Goal: Task Accomplishment & Management: Manage account settings

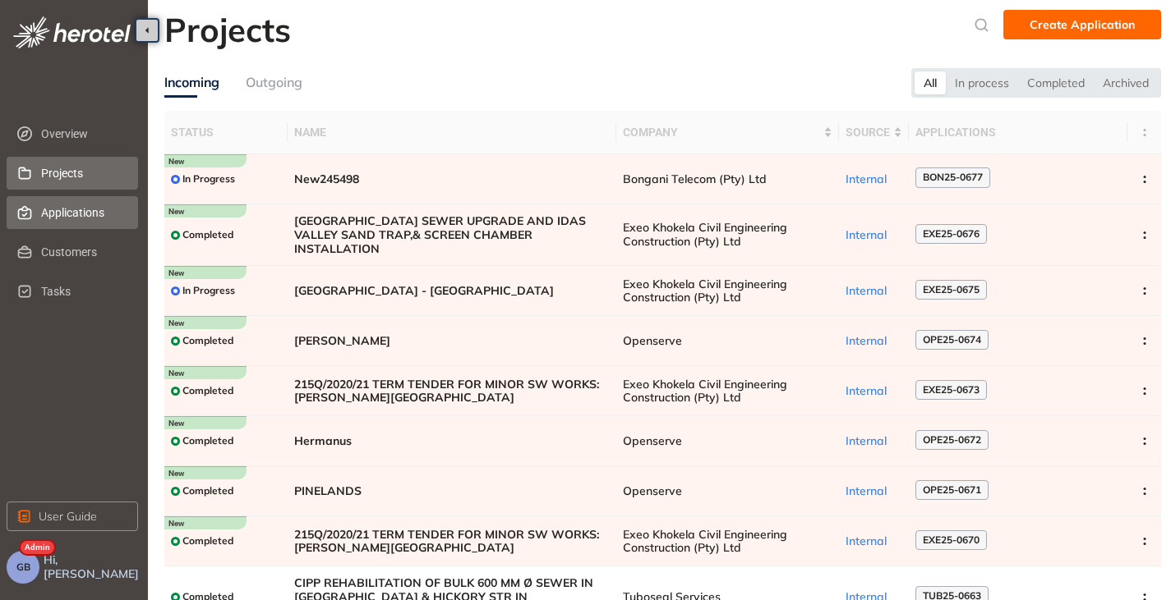
click at [48, 219] on span "Applications" at bounding box center [83, 212] width 84 height 33
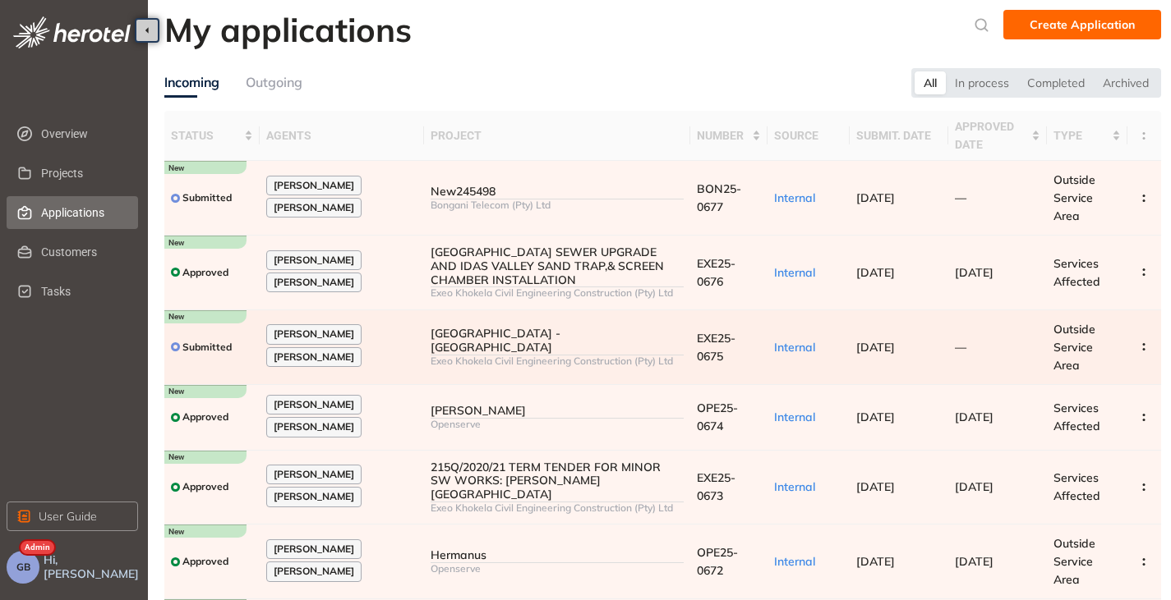
click at [584, 356] on div "Exeo Khokela Civil Engineering Construction (Pty) Ltd" at bounding box center [556, 362] width 253 height 12
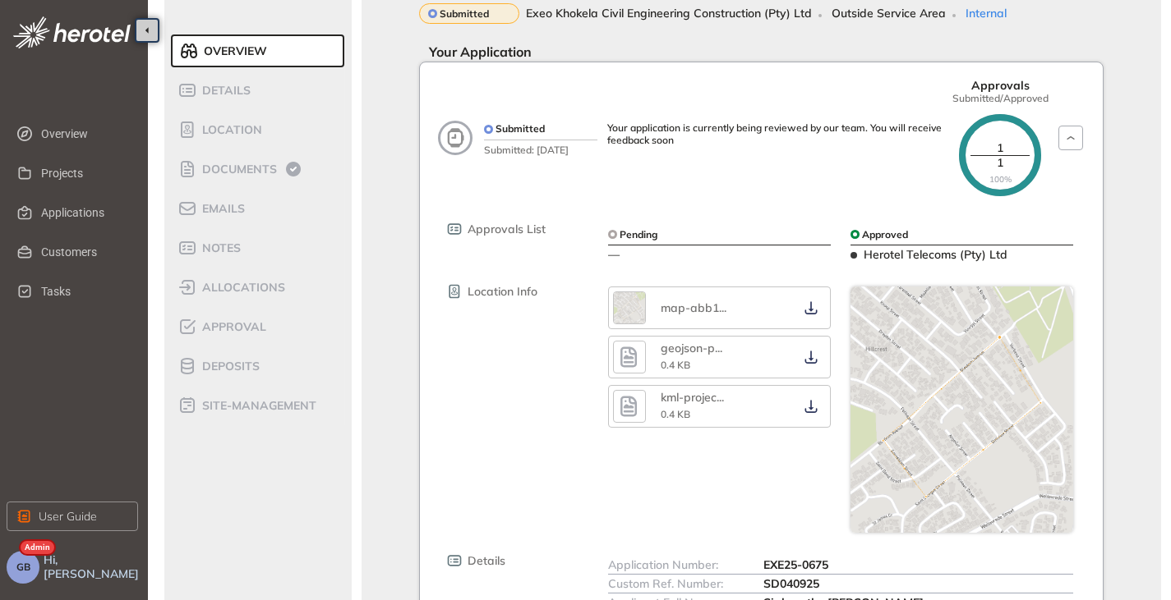
scroll to position [164, 0]
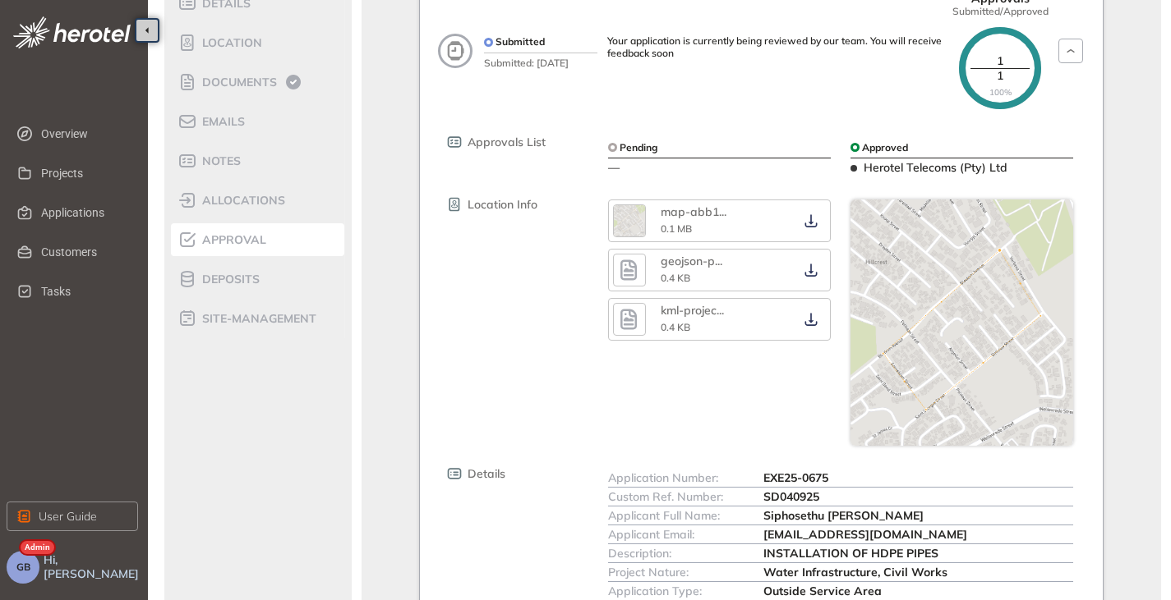
click at [242, 235] on span "Approval" at bounding box center [231, 240] width 69 height 14
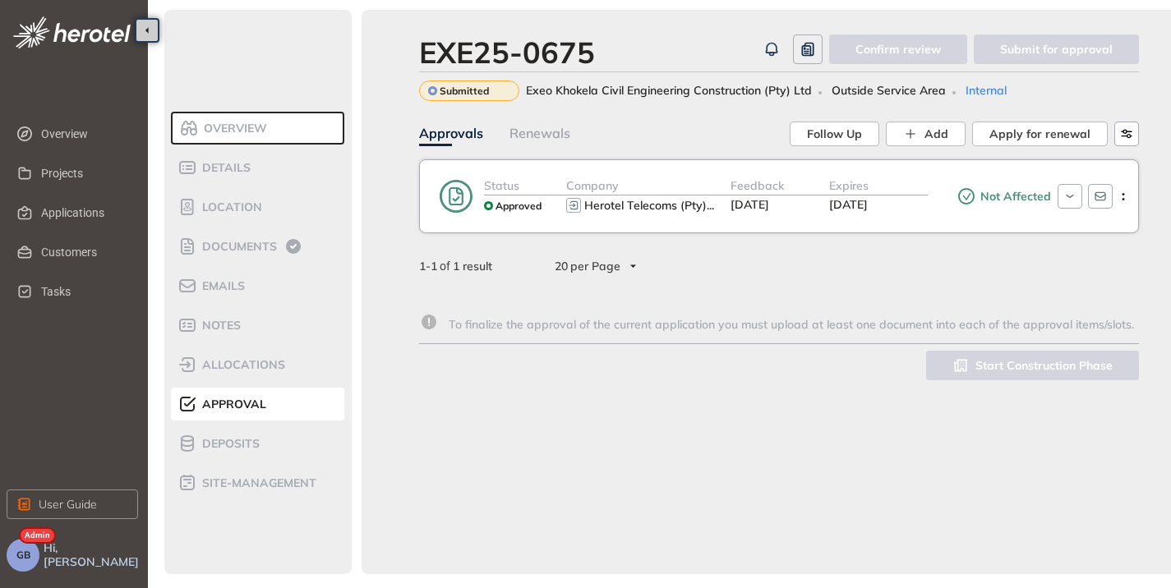
click at [918, 209] on div "Expires [DATE]" at bounding box center [878, 196] width 99 height 39
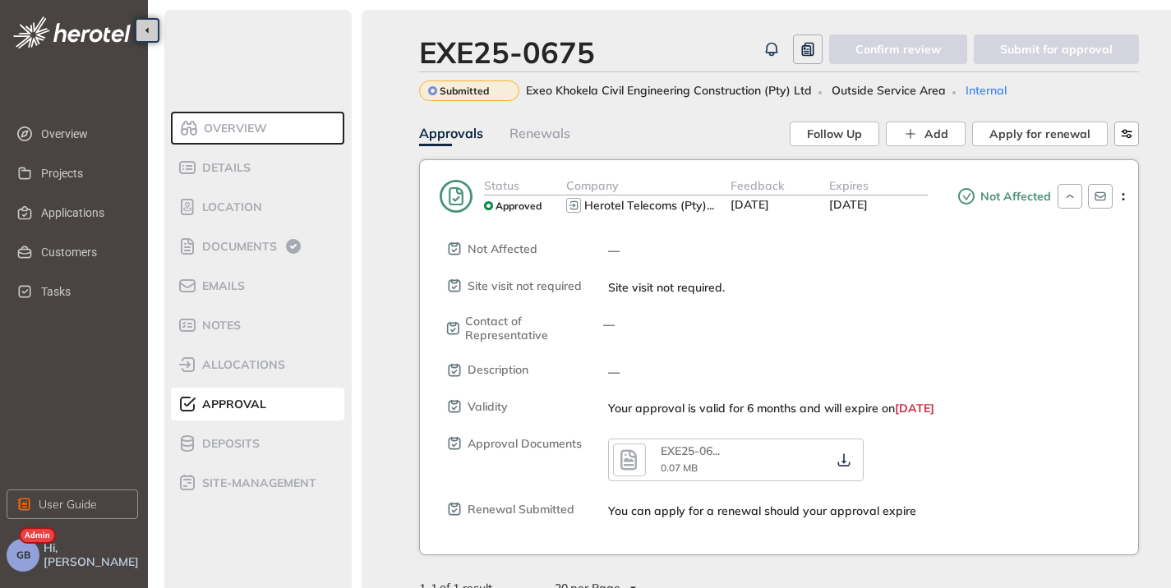
click at [921, 203] on div "Expires [DATE]" at bounding box center [878, 196] width 99 height 39
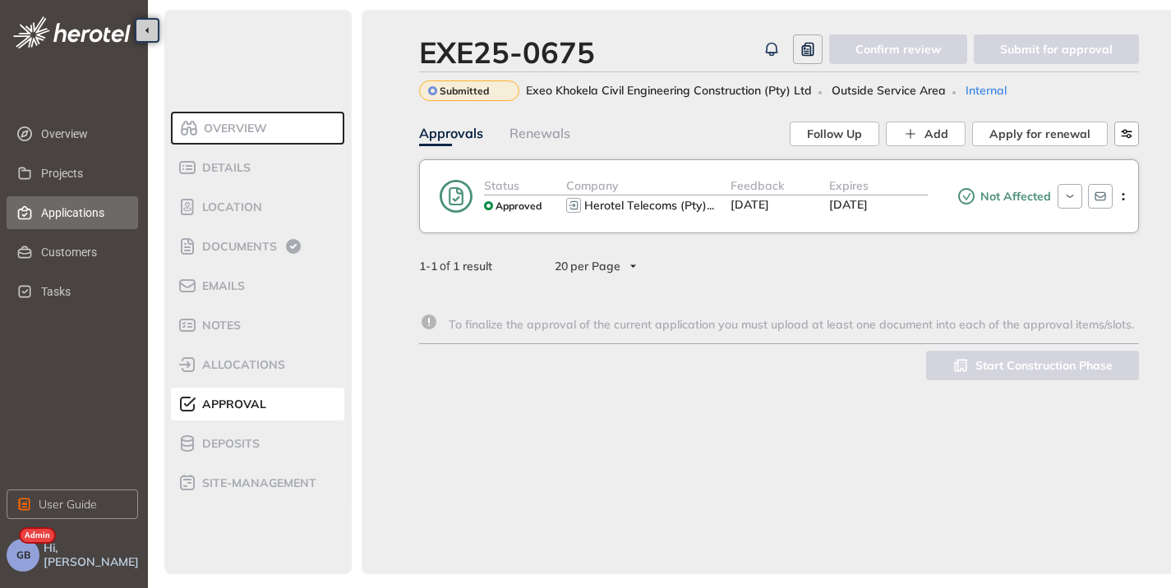
click at [54, 209] on span "Applications" at bounding box center [83, 212] width 84 height 33
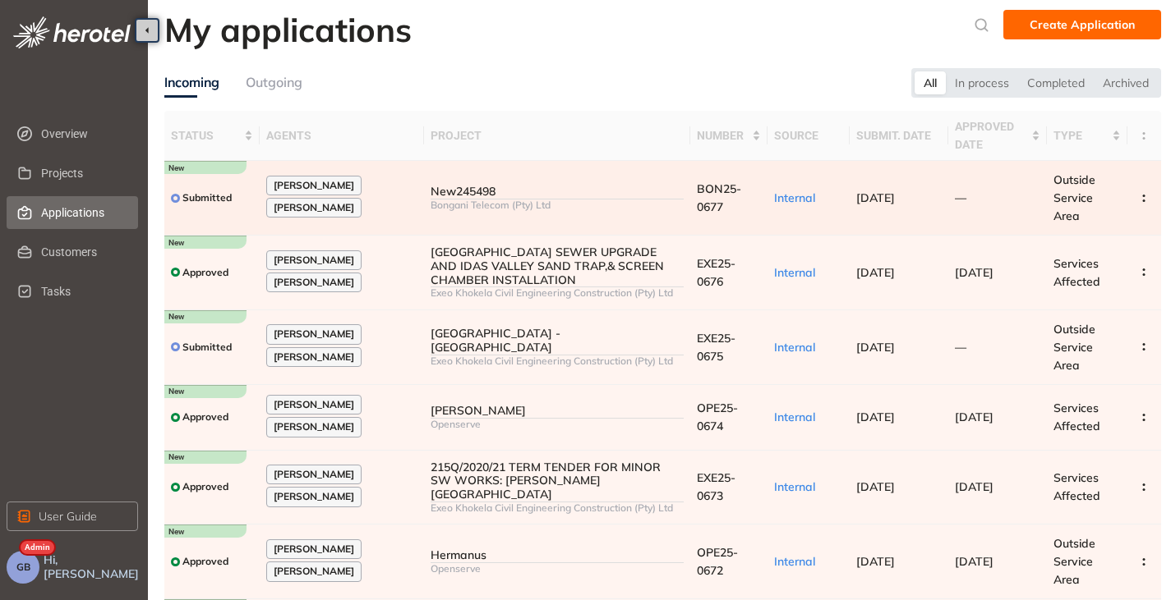
click at [608, 186] on div "New245498" at bounding box center [556, 192] width 253 height 14
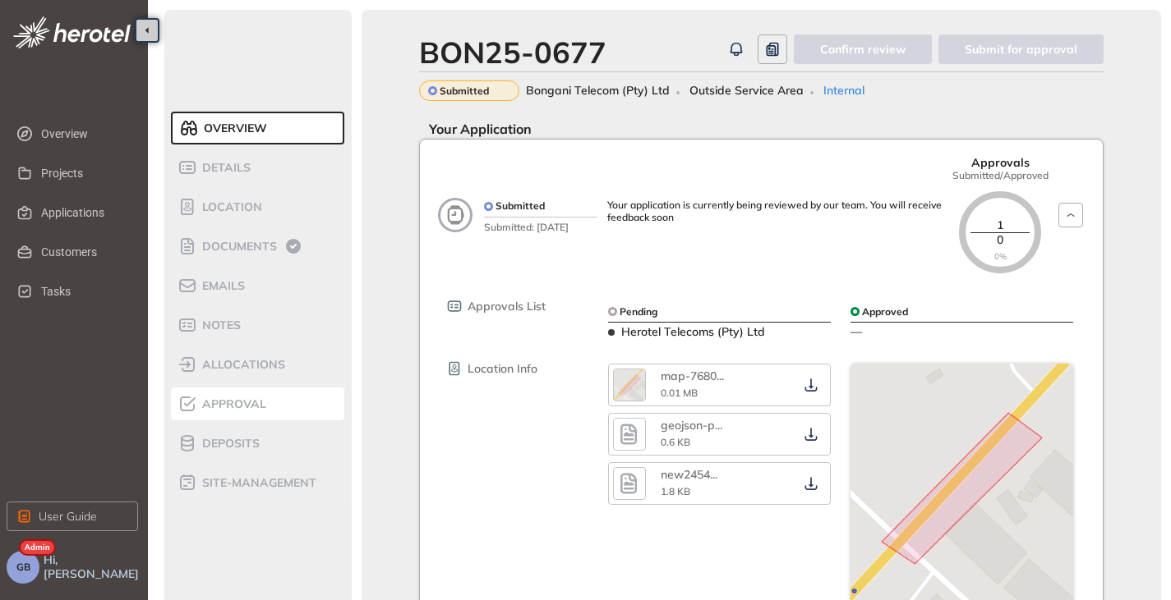
click at [251, 399] on span "Approval" at bounding box center [231, 405] width 69 height 14
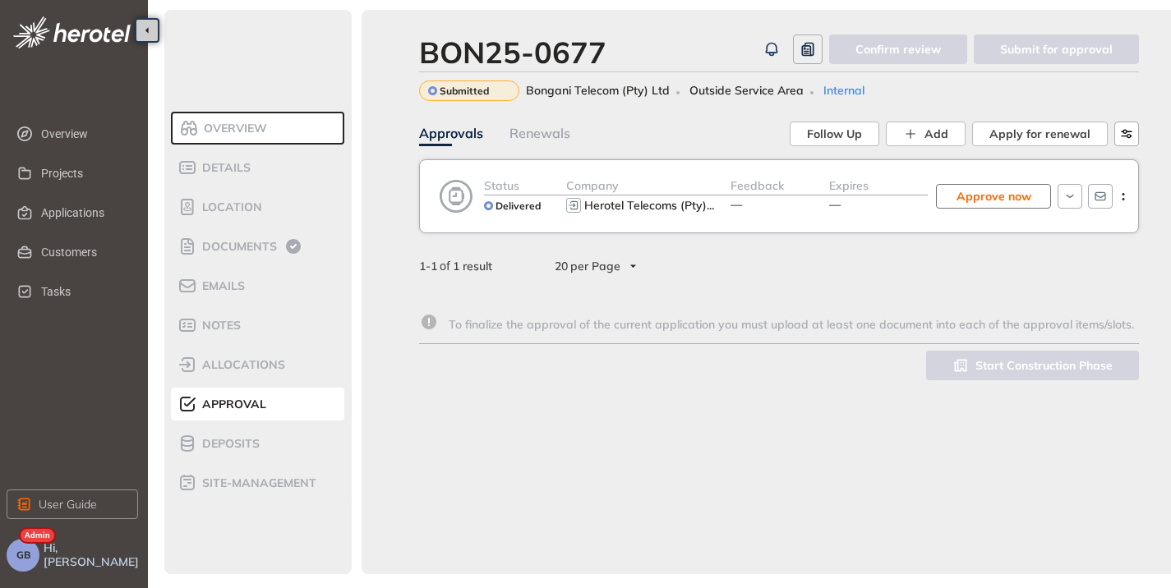
click at [988, 200] on span "Approve now" at bounding box center [993, 196] width 75 height 18
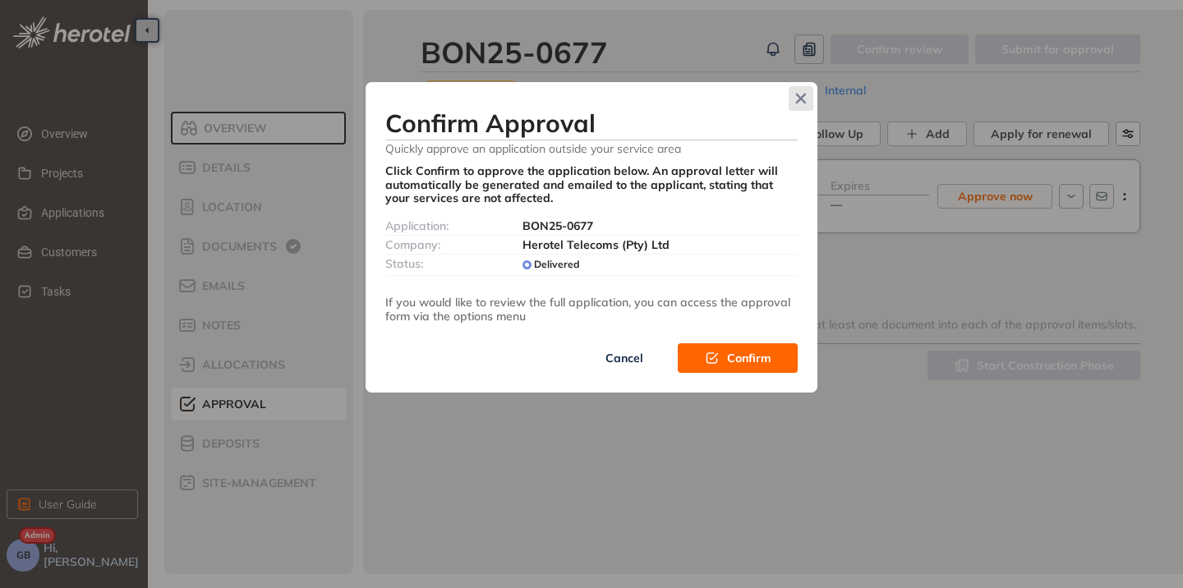
click at [800, 102] on icon "Close" at bounding box center [801, 99] width 12 height 12
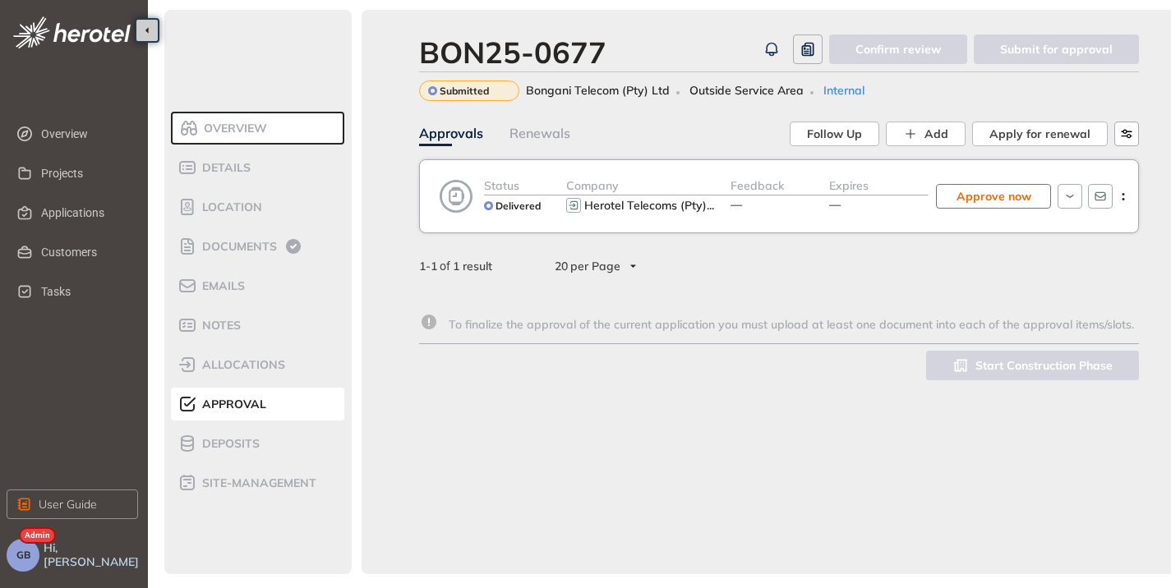
click at [984, 202] on span "Approve now" at bounding box center [993, 196] width 75 height 18
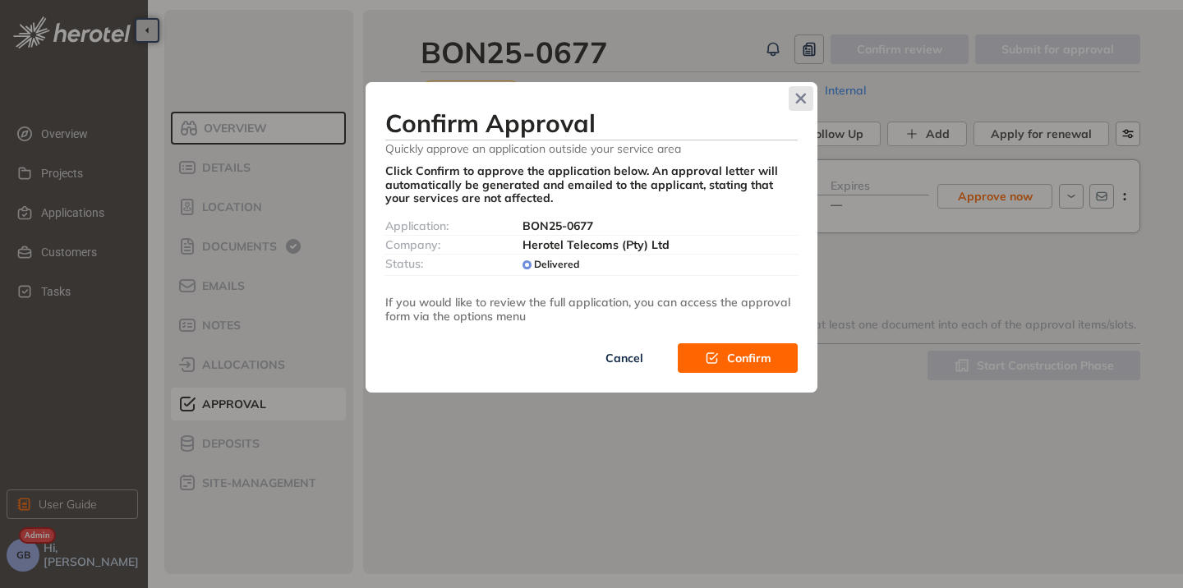
click at [800, 97] on icon "Close" at bounding box center [801, 99] width 11 height 11
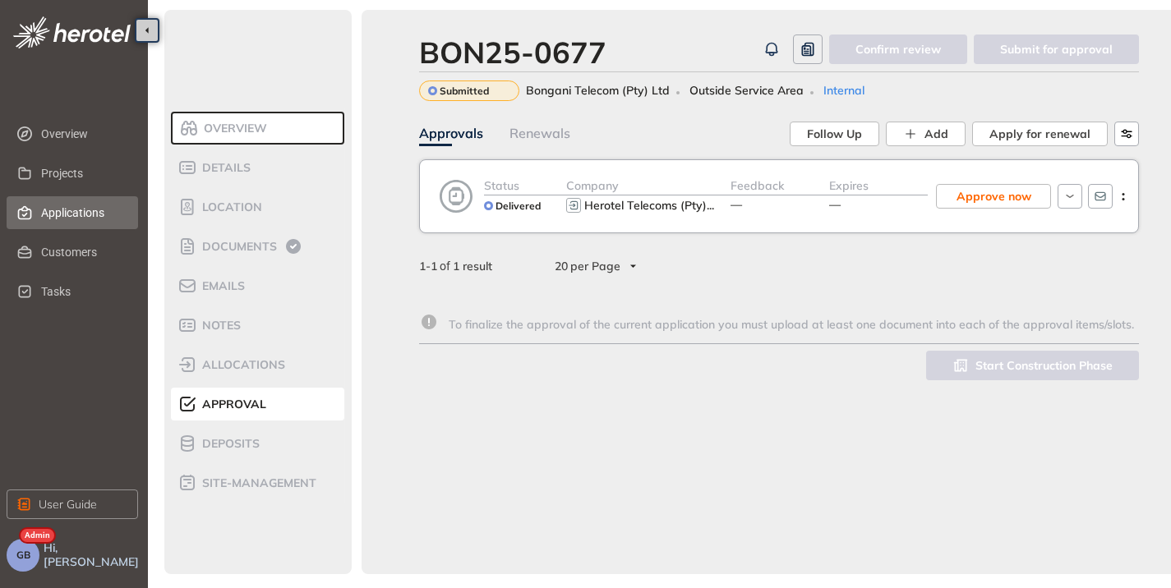
click at [73, 210] on span "Applications" at bounding box center [83, 212] width 84 height 33
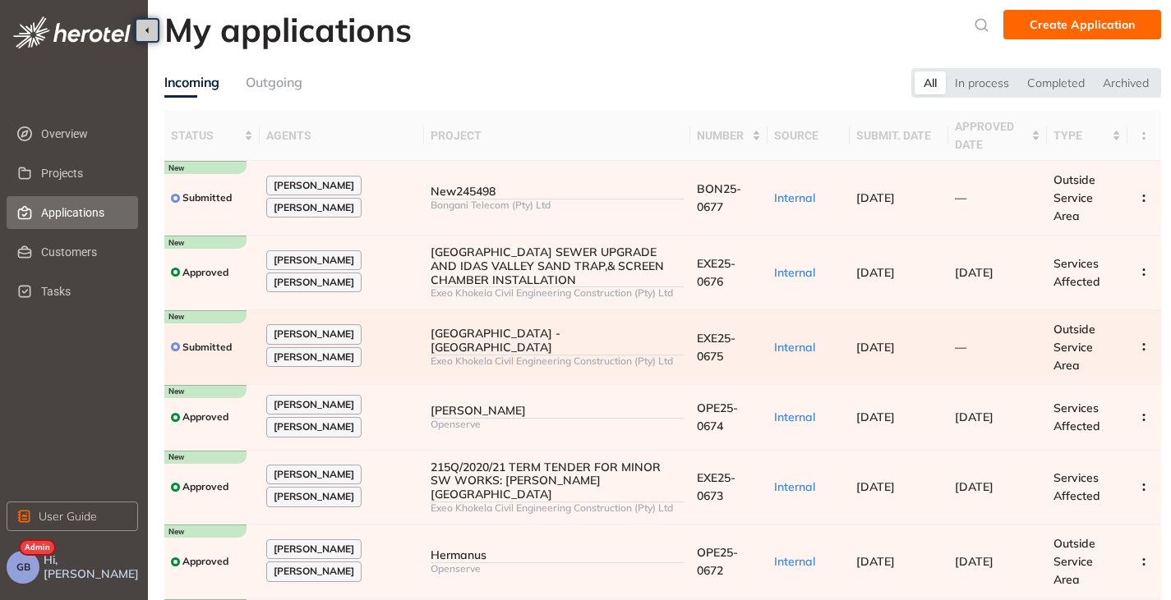
click at [669, 356] on div "Exeo Khokela Civil Engineering Construction (Pty) Ltd" at bounding box center [556, 362] width 253 height 12
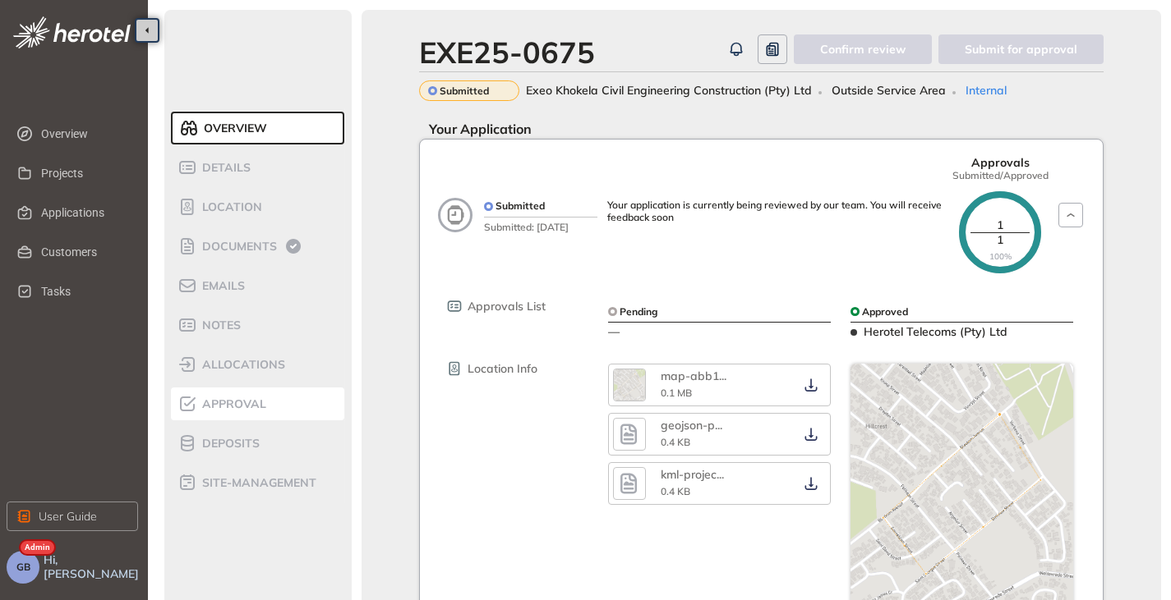
click at [244, 405] on span "Approval" at bounding box center [231, 405] width 69 height 14
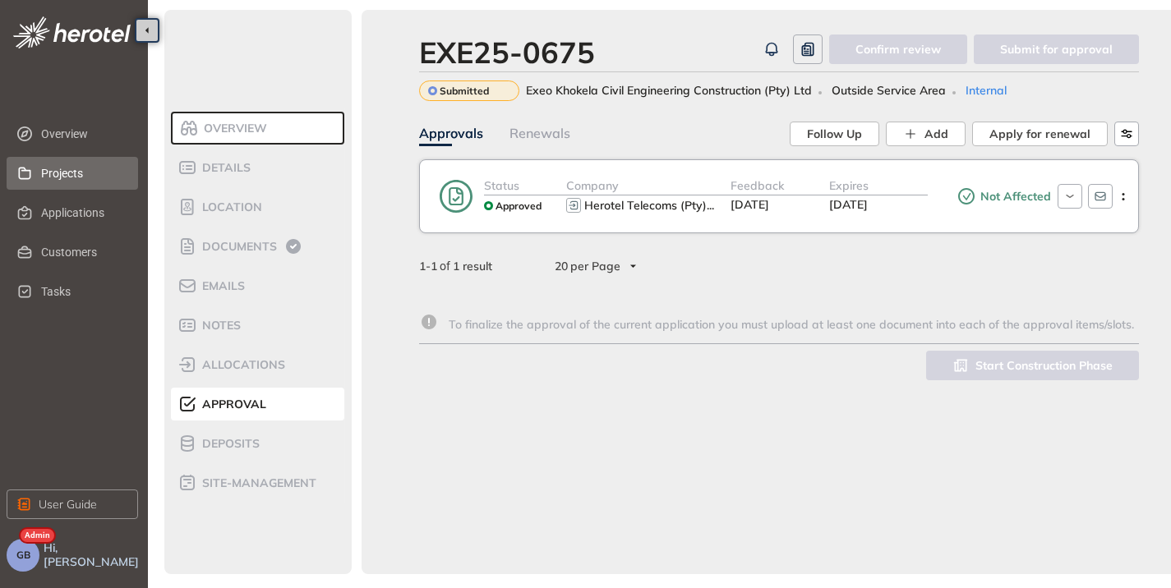
click at [61, 173] on span "Projects" at bounding box center [83, 173] width 84 height 33
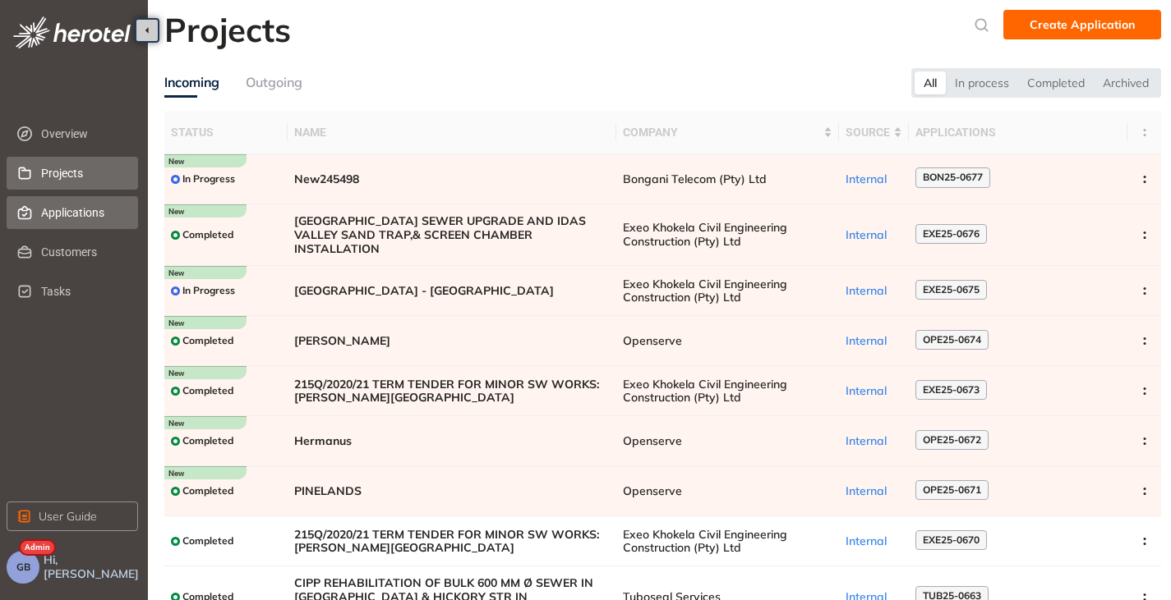
click at [57, 214] on span "Applications" at bounding box center [83, 212] width 84 height 33
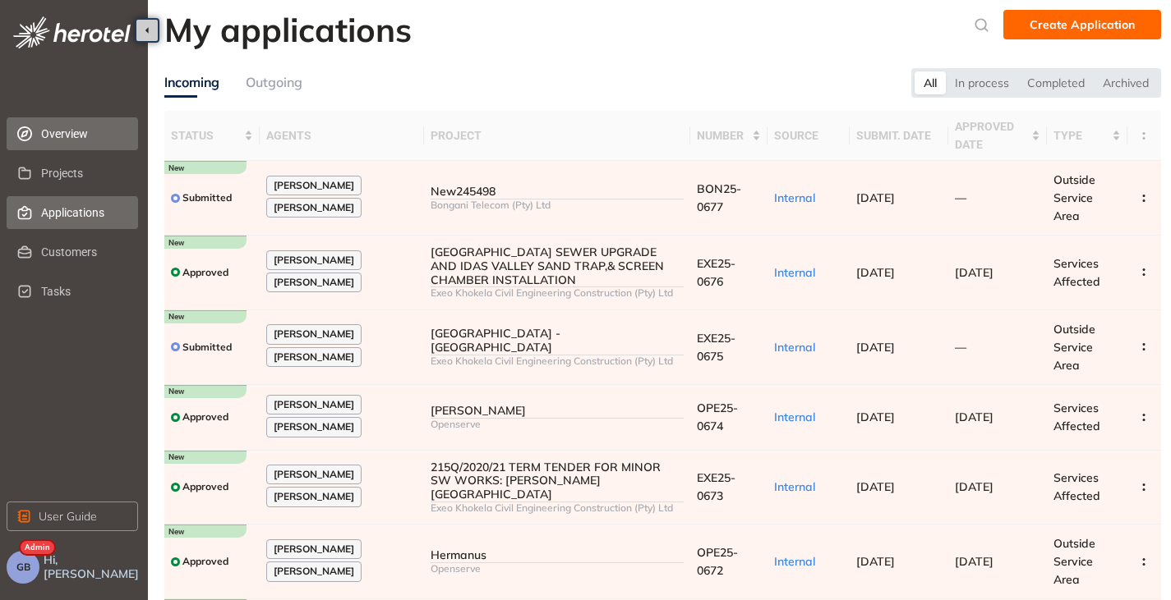
click at [36, 138] on li "Overview" at bounding box center [72, 133] width 131 height 33
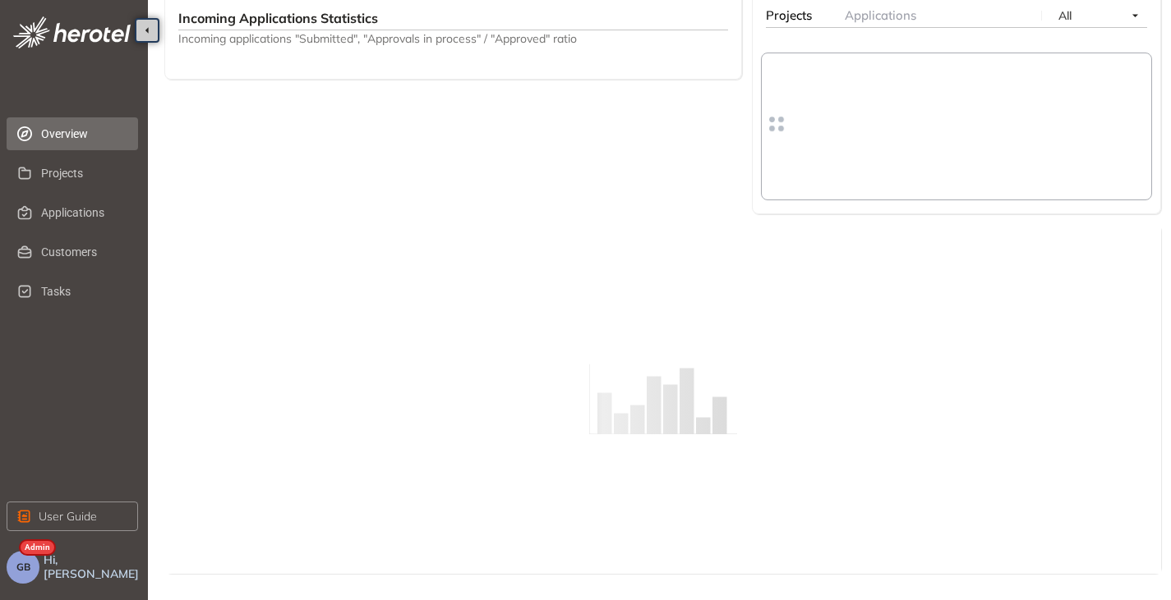
scroll to position [683, 0]
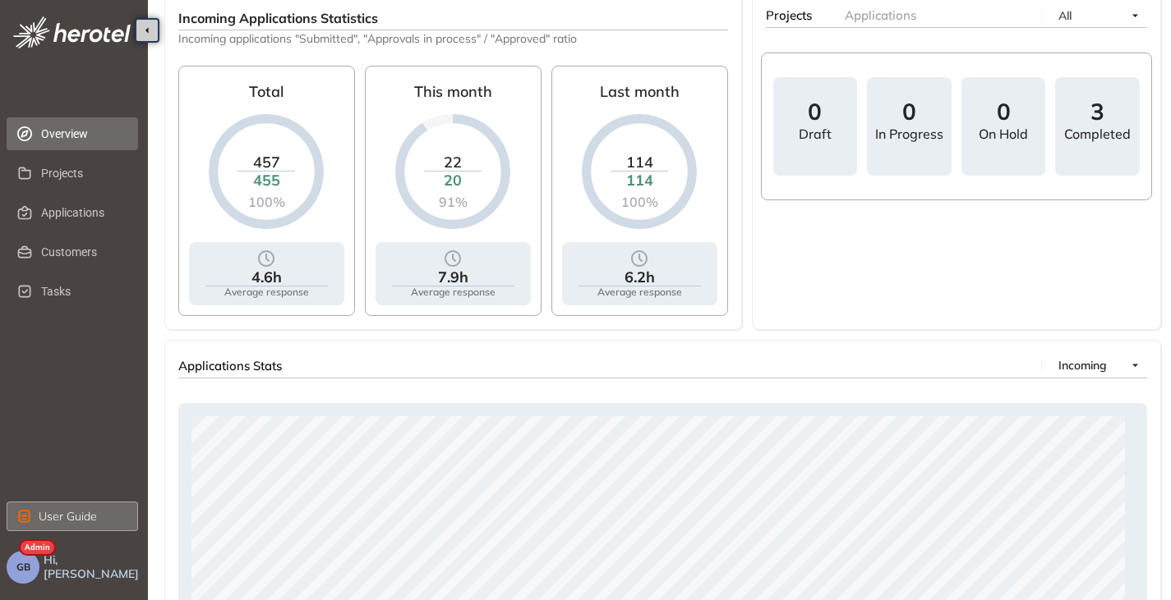
click at [14, 522] on button "User Guide" at bounding box center [72, 517] width 131 height 30
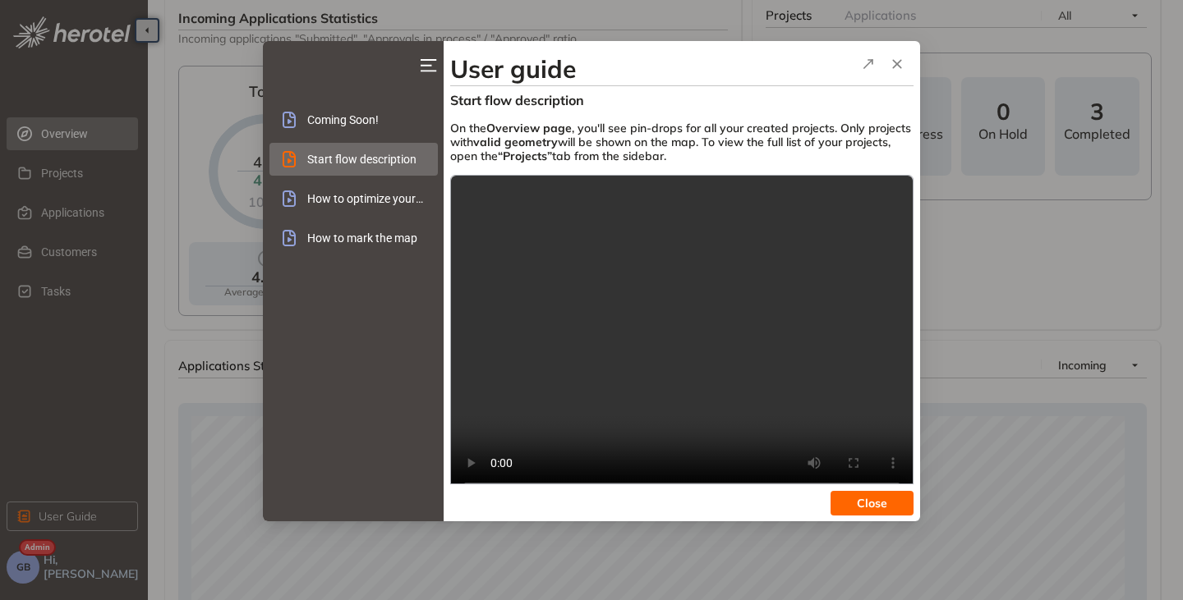
click at [871, 507] on span "Close" at bounding box center [872, 504] width 30 height 18
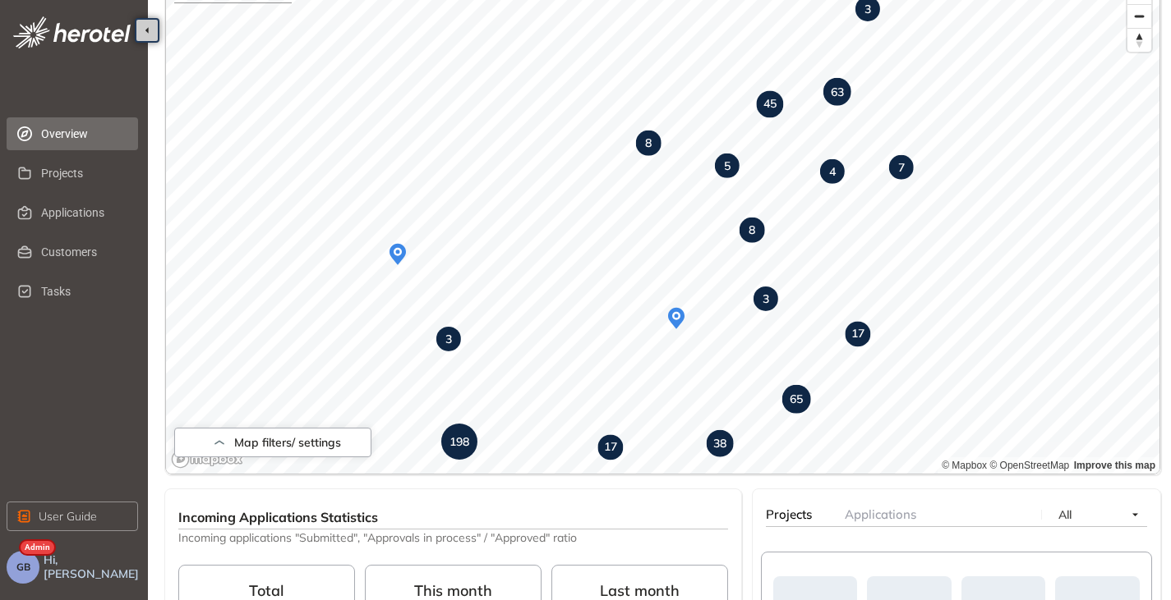
scroll to position [108, 0]
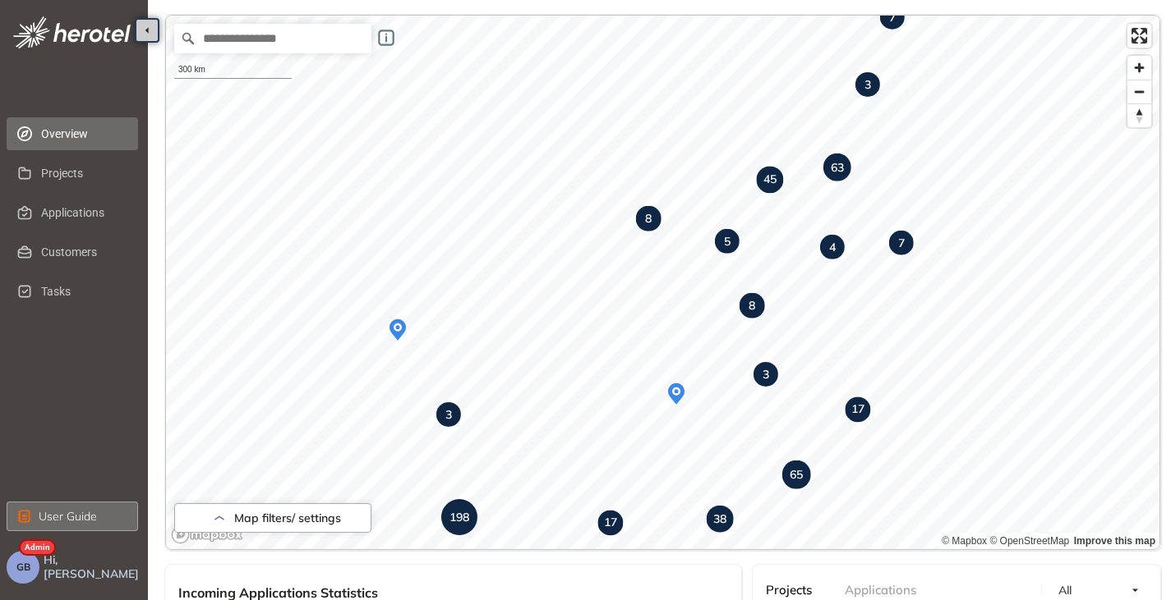
click at [76, 514] on span "User Guide" at bounding box center [68, 517] width 58 height 18
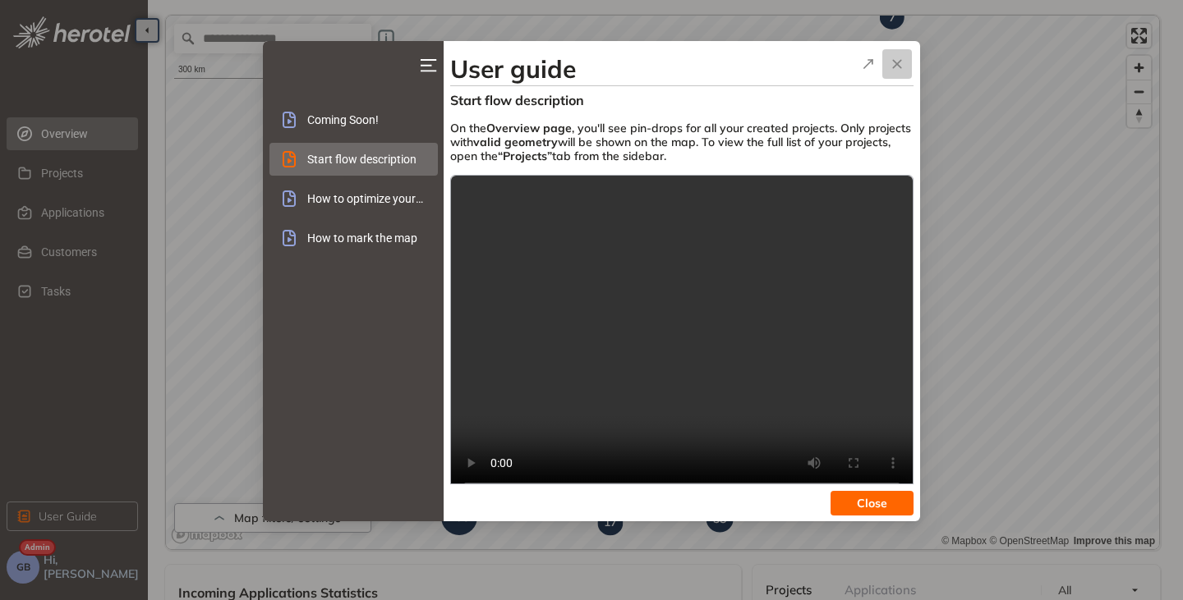
click at [902, 65] on icon "button" at bounding box center [897, 64] width 16 height 20
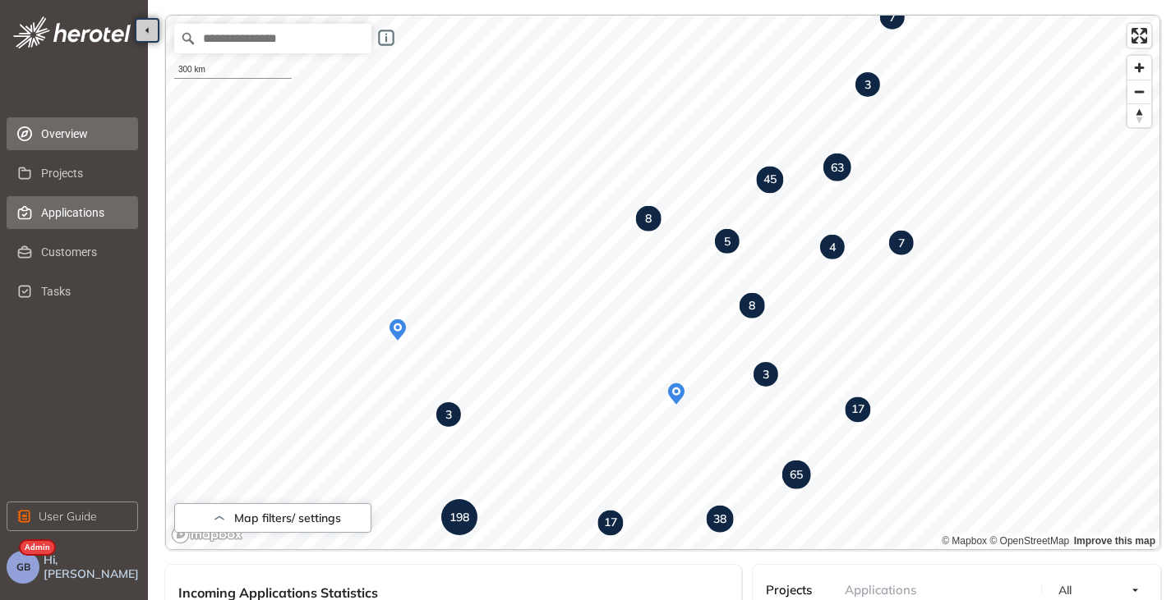
click at [71, 224] on span "Applications" at bounding box center [83, 212] width 84 height 33
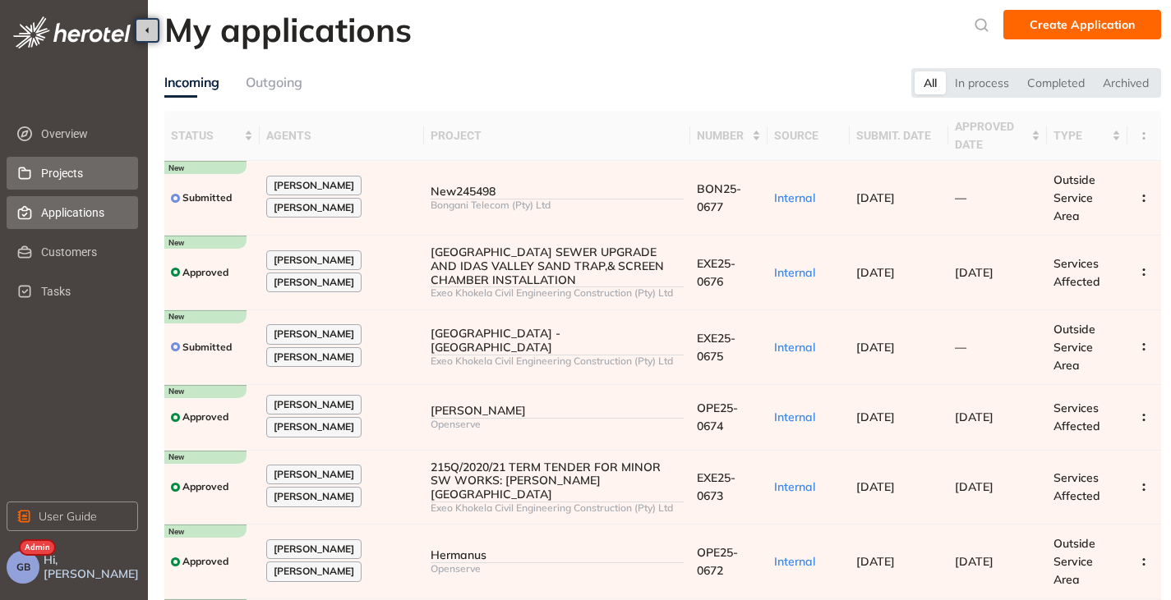
click at [69, 177] on span "Projects" at bounding box center [83, 173] width 84 height 33
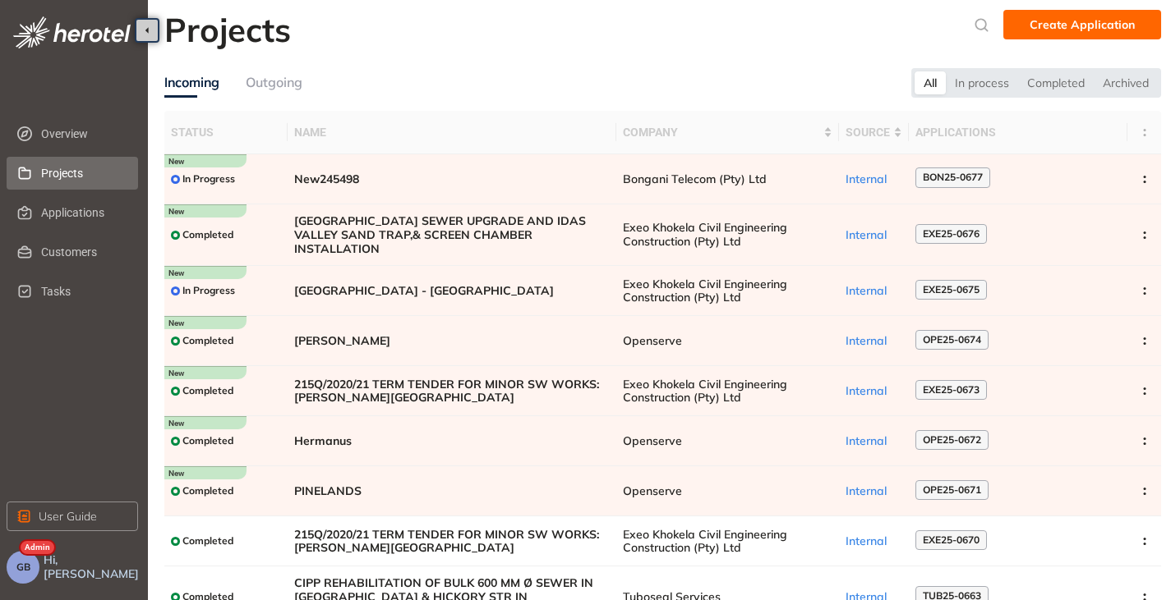
click at [18, 564] on span "GB" at bounding box center [23, 568] width 14 height 12
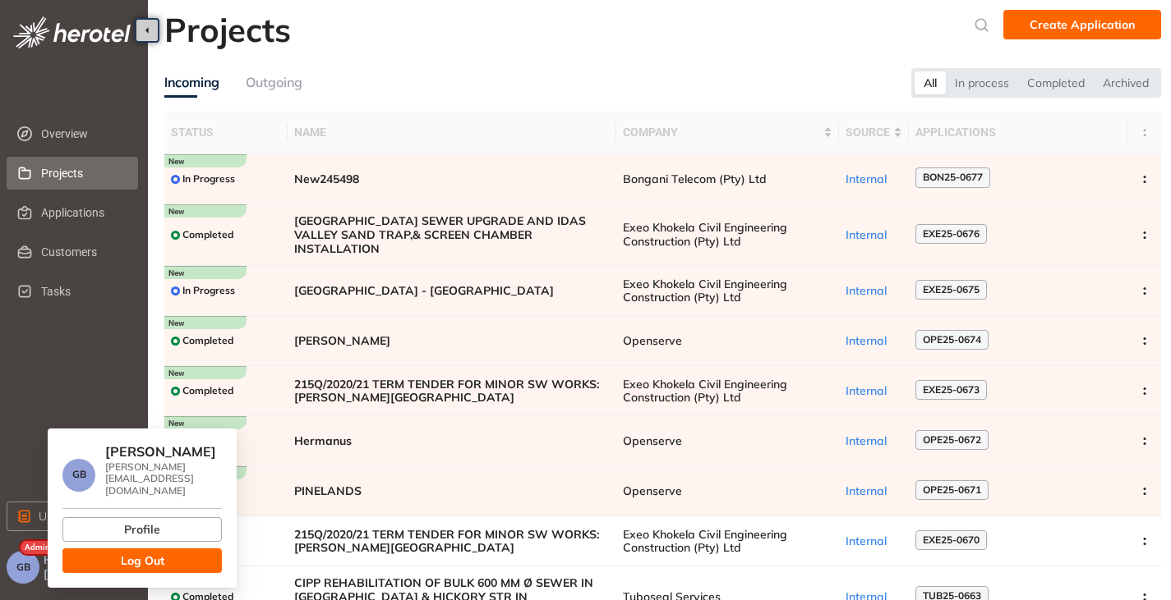
click at [117, 550] on button "Log Out" at bounding box center [141, 561] width 159 height 25
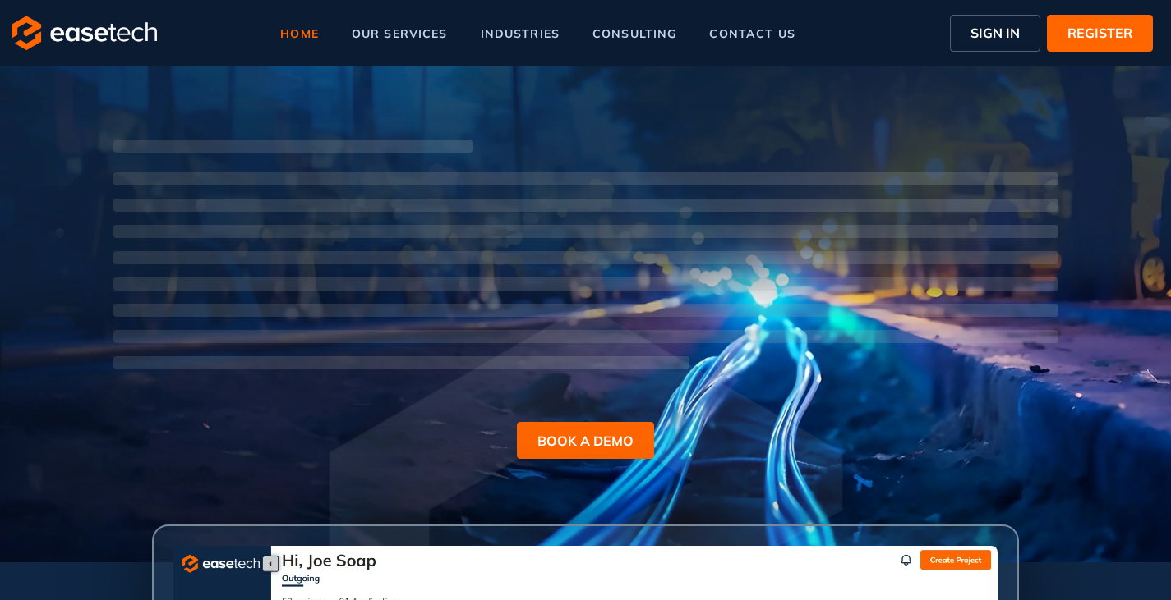
click at [983, 41] on span "SIGN IN" at bounding box center [994, 33] width 49 height 20
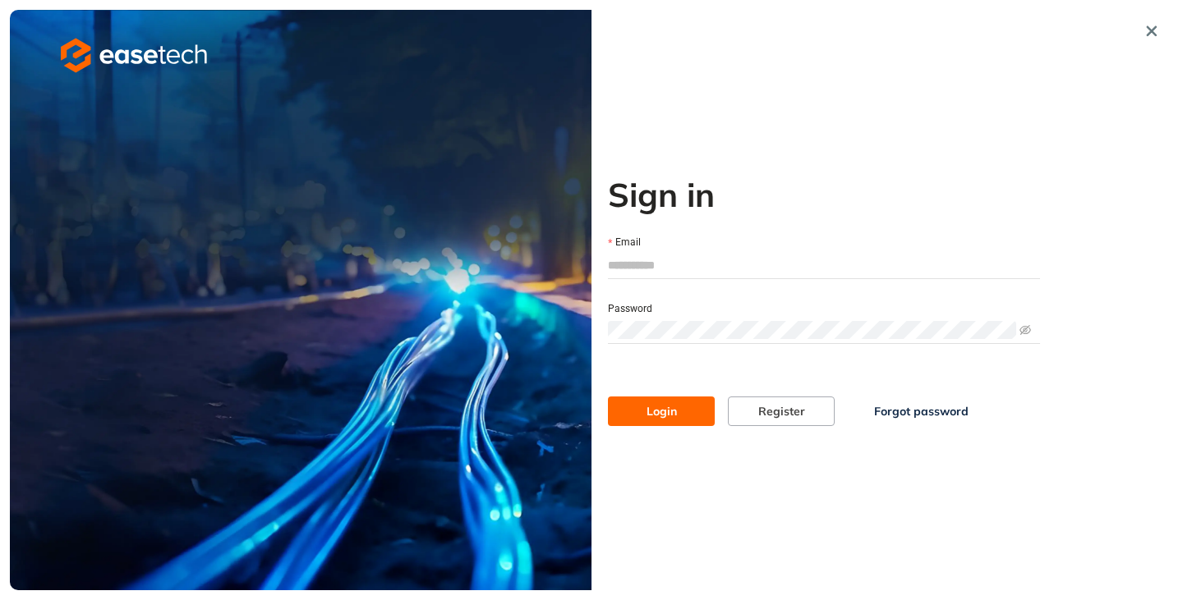
click at [646, 273] on input "Email" at bounding box center [824, 265] width 432 height 25
type input "**********"
click at [660, 403] on span "Login" at bounding box center [661, 412] width 30 height 18
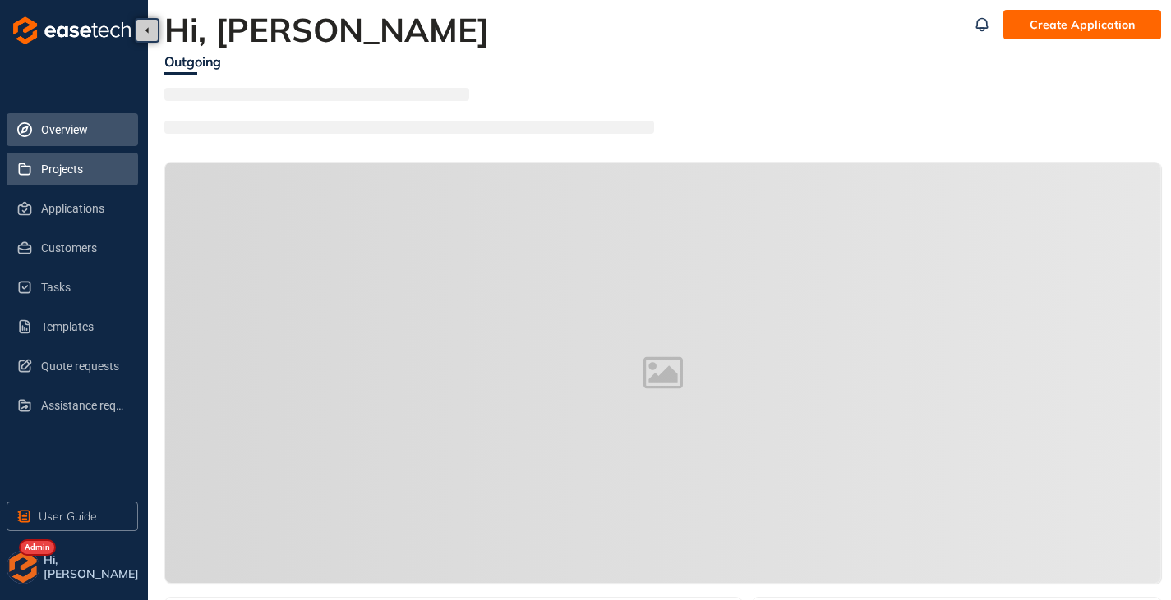
click at [61, 181] on span "Projects" at bounding box center [83, 169] width 84 height 33
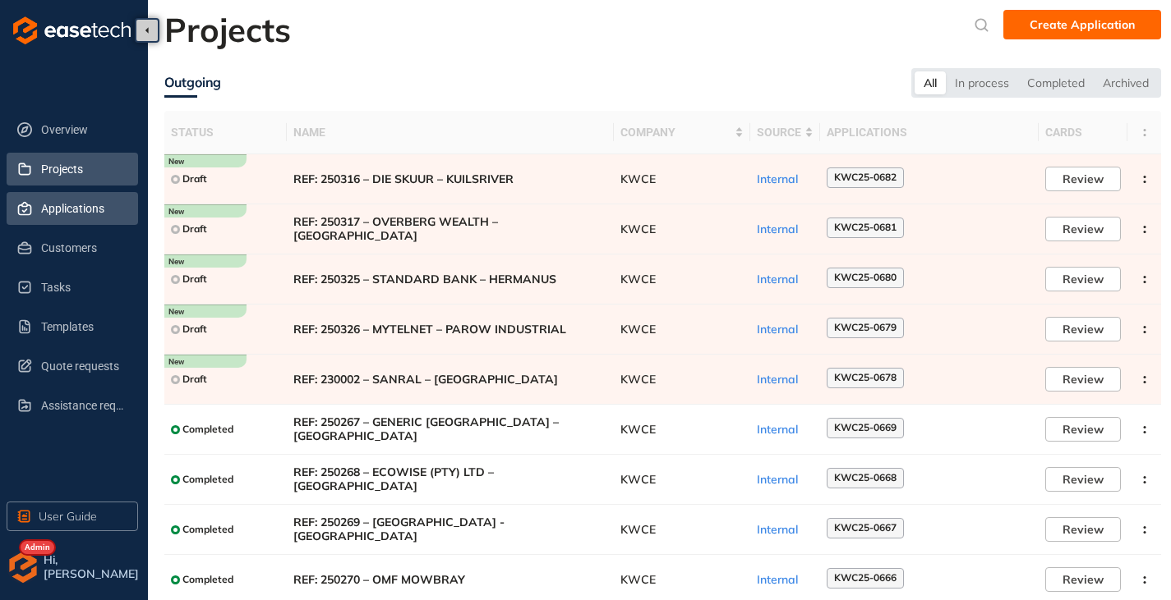
click at [63, 209] on span "Applications" at bounding box center [83, 208] width 84 height 33
